Goal: Task Accomplishment & Management: Use online tool/utility

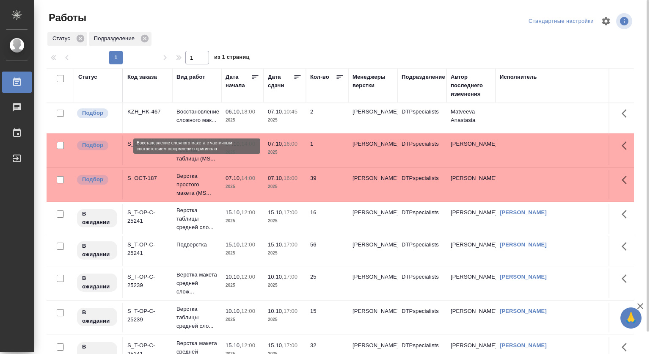
click at [191, 116] on p "Восстановление сложного мак..." at bounding box center [197, 116] width 41 height 17
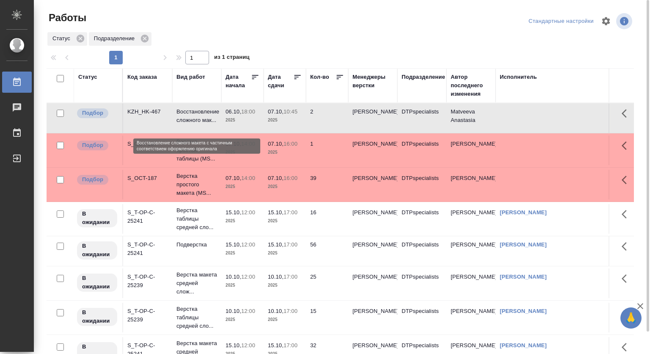
click at [188, 113] on p "Восстановление сложного мак..." at bounding box center [197, 116] width 41 height 17
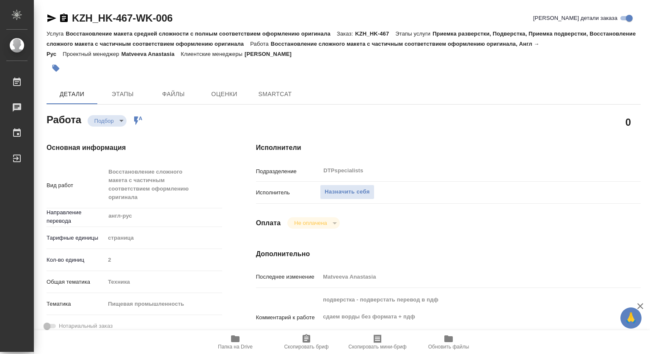
type textarea "x"
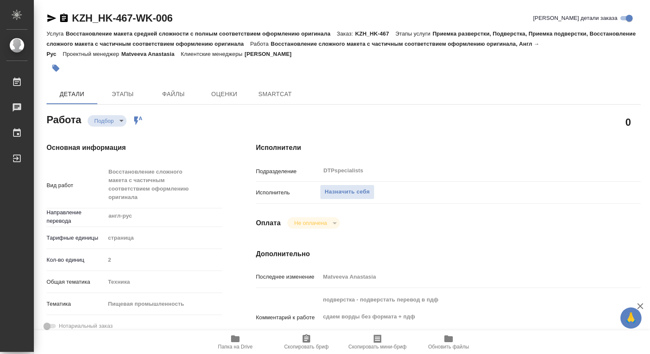
type textarea "x"
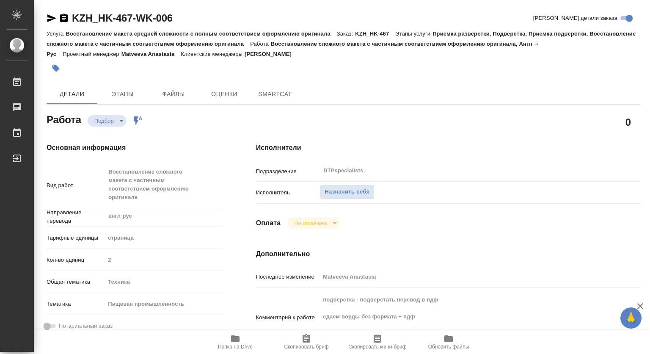
type textarea "x"
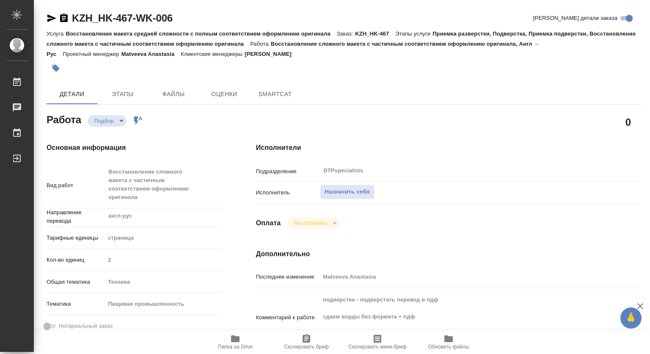
type textarea "x"
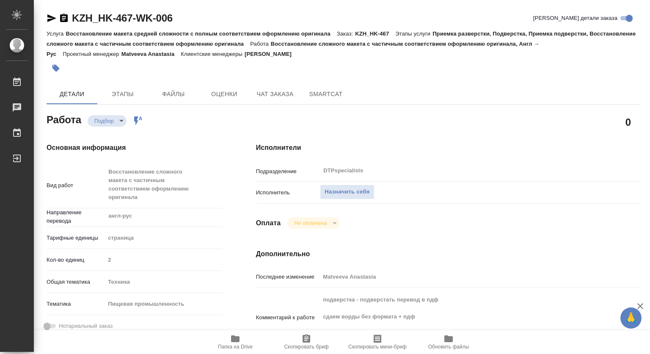
type textarea "x"
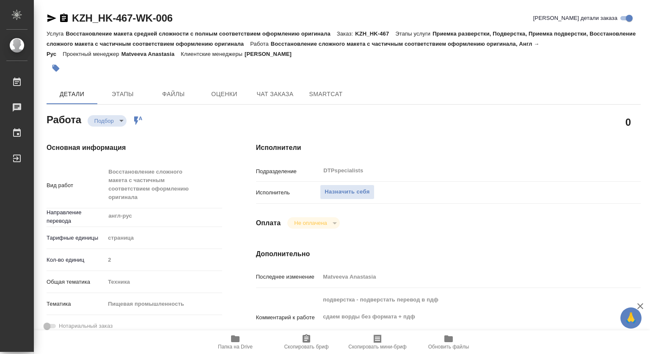
type textarea "x"
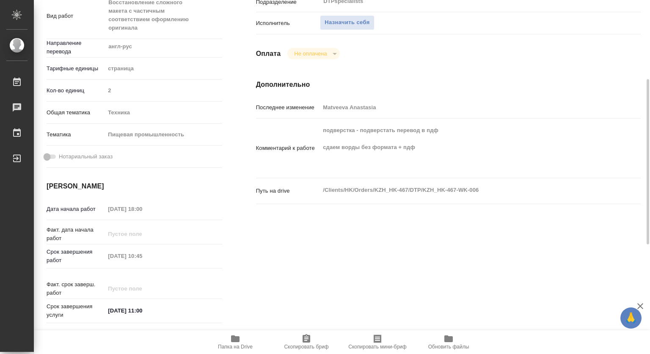
scroll to position [296, 0]
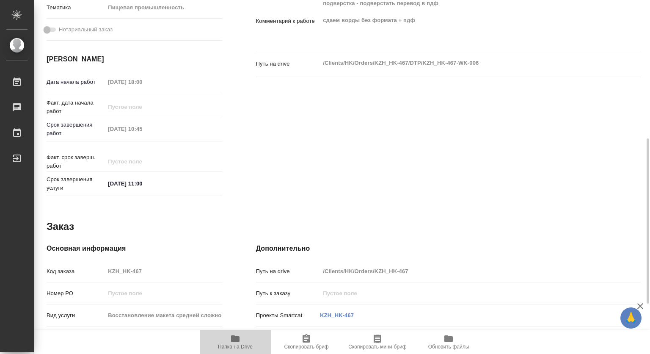
click at [229, 341] on span "Папка на Drive" at bounding box center [235, 342] width 61 height 16
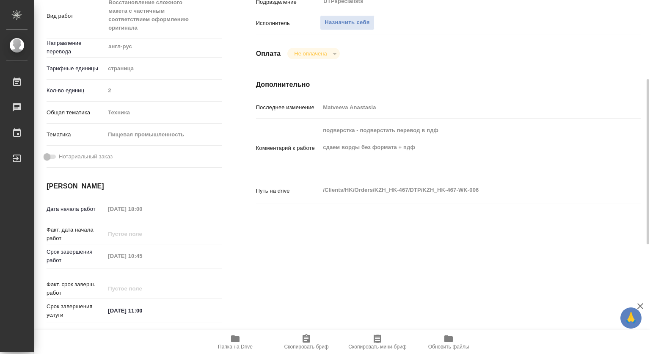
scroll to position [42, 0]
